Goal: Task Accomplishment & Management: Manage account settings

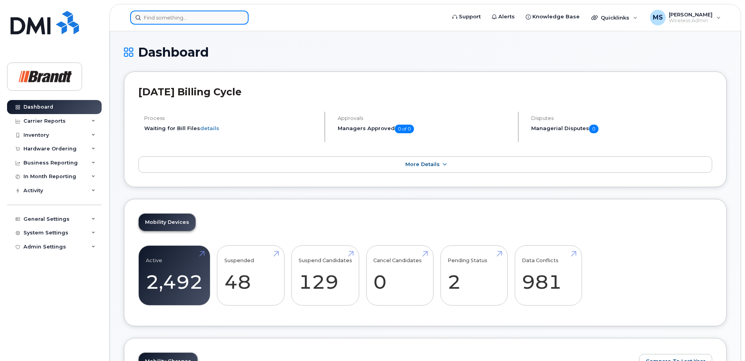
click at [174, 15] on input at bounding box center [189, 18] width 118 height 14
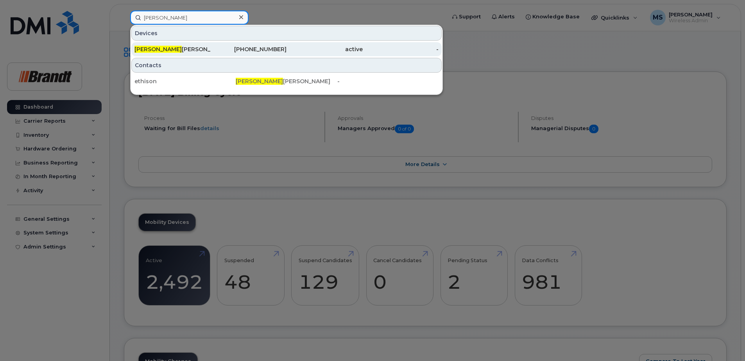
type input "sonya"
click at [194, 47] on div "Sonya Ethier" at bounding box center [172, 49] width 76 height 8
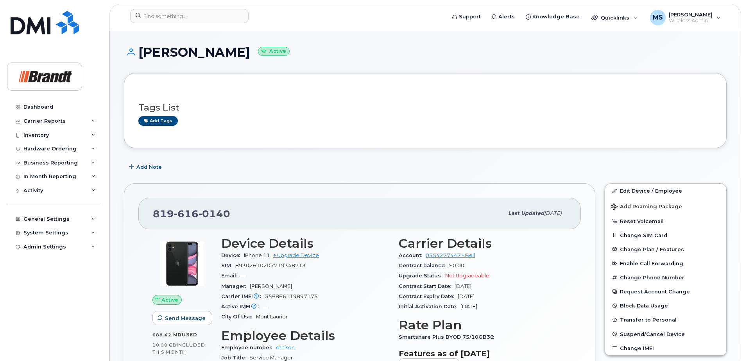
scroll to position [39, 0]
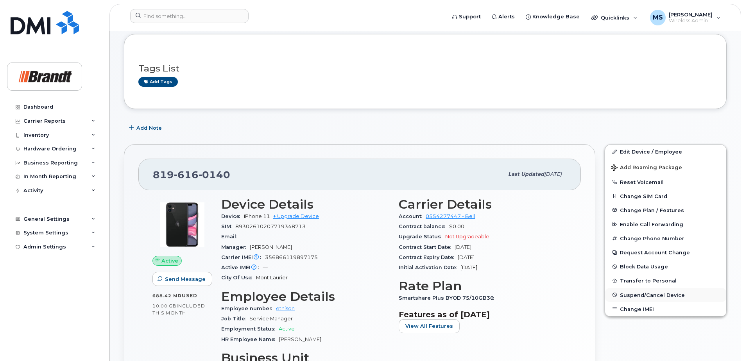
click at [625, 294] on span "Suspend/Cancel Device" at bounding box center [652, 295] width 65 height 6
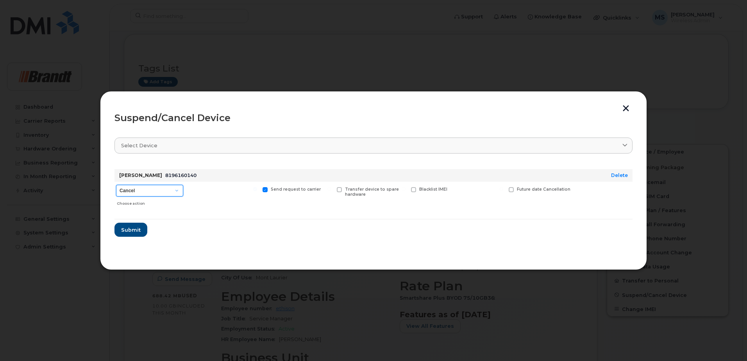
drag, startPoint x: 134, startPoint y: 193, endPoint x: 134, endPoint y: 197, distance: 4.7
click at [134, 193] on select "Cancel Suspend - Extend Suspension Suspend - Reduced Rate Suspend - Full Rate S…" at bounding box center [149, 191] width 67 height 12
select select "[object Object]"
click at [116, 185] on select "Cancel Suspend - Extend Suspension Suspend - Reduced Rate Suspend - Full Rate S…" at bounding box center [149, 191] width 67 height 12
click at [216, 192] on span "Available for new activations/redeployments" at bounding box center [226, 192] width 59 height 10
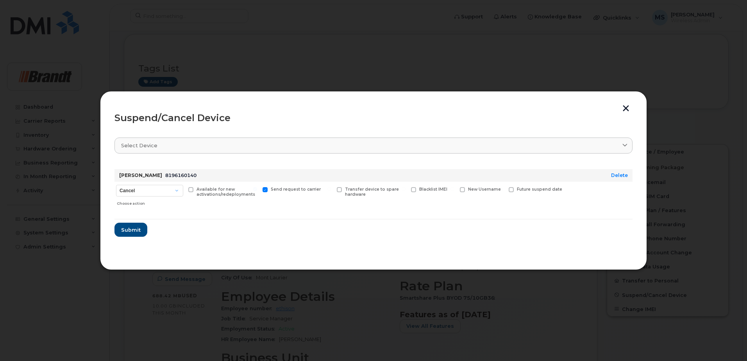
click at [193, 186] on div "Available for new activations/redeployments" at bounding box center [223, 196] width 72 height 28
click at [188, 190] on span at bounding box center [190, 189] width 5 height 5
click at [183, 190] on input "Available for new activations/redeployments" at bounding box center [181, 189] width 4 height 4
checkbox input "true"
click at [133, 231] on span "Submit" at bounding box center [131, 229] width 20 height 7
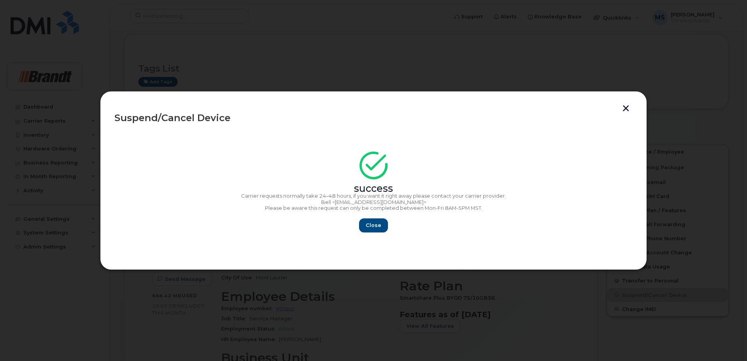
click at [362, 232] on div "Close" at bounding box center [374, 226] width 518 height 14
click at [370, 226] on span "Close" at bounding box center [374, 225] width 16 height 7
